Goal: Task Accomplishment & Management: Complete application form

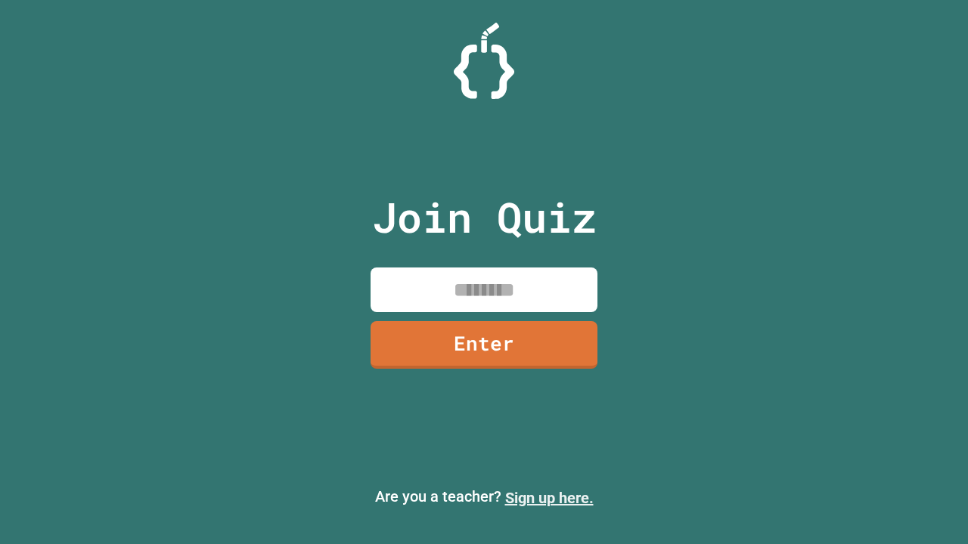
click at [549, 498] on link "Sign up here." at bounding box center [549, 498] width 88 height 18
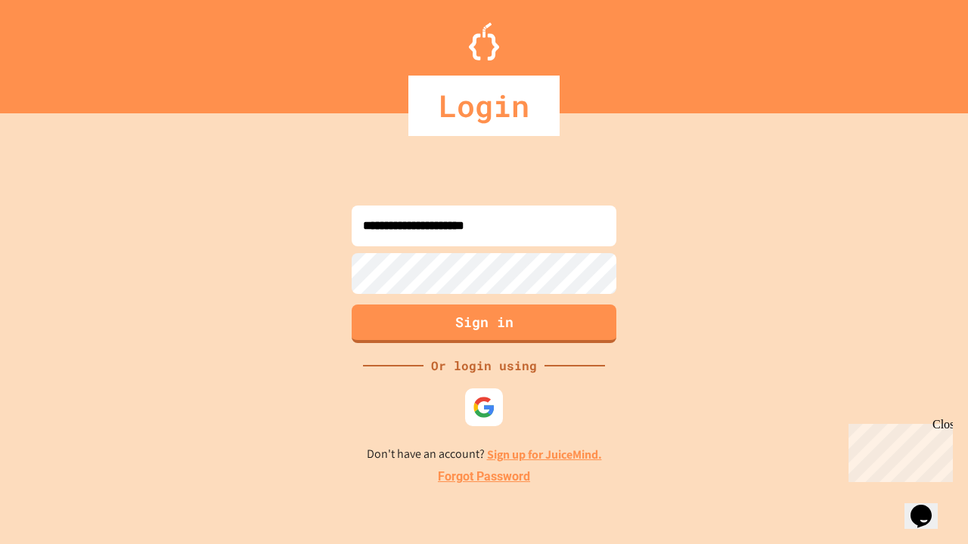
type input "**********"
